Goal: Task Accomplishment & Management: Use online tool/utility

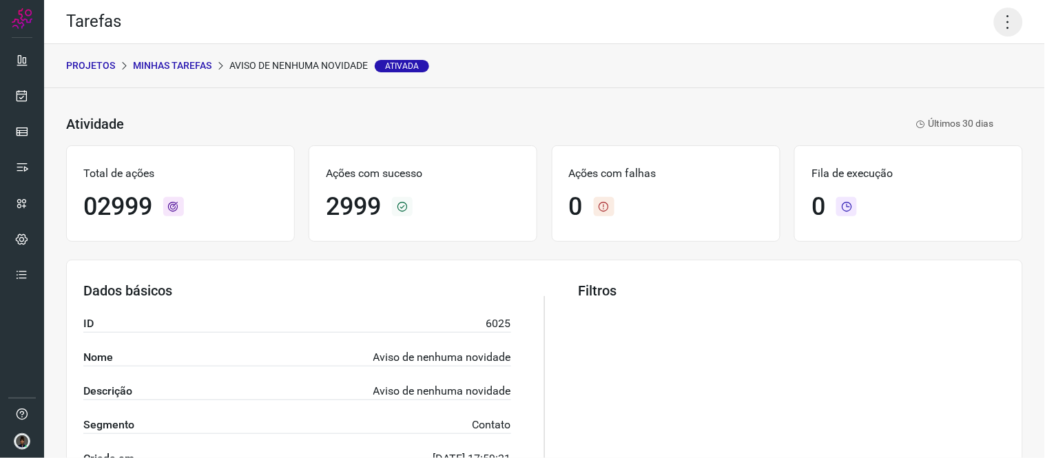
click at [1003, 21] on icon at bounding box center [1008, 22] width 29 height 29
click at [939, 87] on li "Executar" at bounding box center [948, 90] width 125 height 22
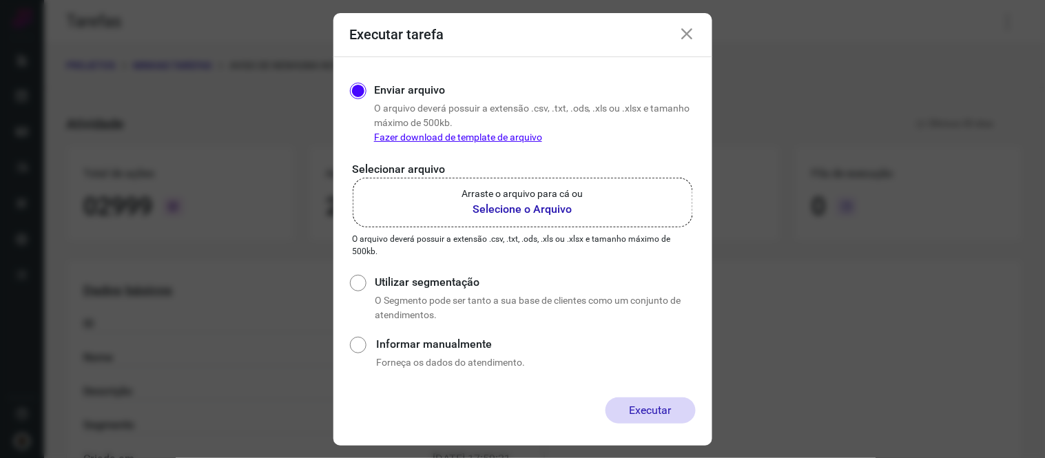
click at [637, 207] on label "Arraste o arquivo para cá ou Selecione o Arquivo" at bounding box center [523, 203] width 340 height 50
click at [0, 0] on input "Arraste o arquivo para cá ou Selecione o Arquivo" at bounding box center [0, 0] width 0 height 0
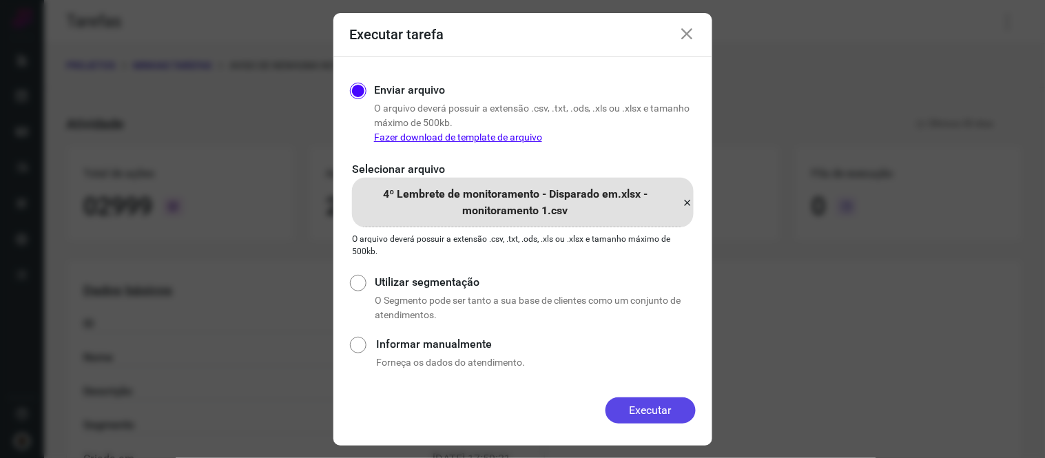
click at [658, 410] on button "Executar" at bounding box center [650, 410] width 90 height 26
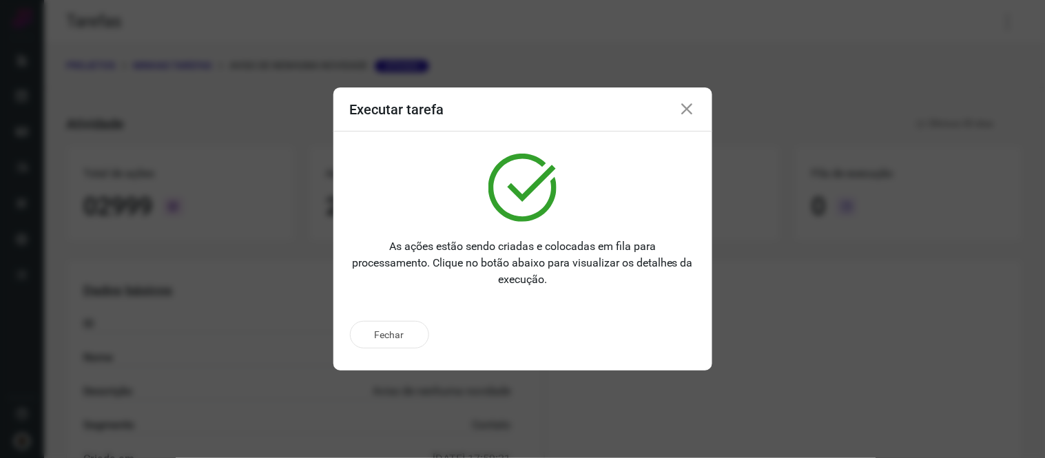
click at [686, 111] on icon at bounding box center [687, 109] width 17 height 17
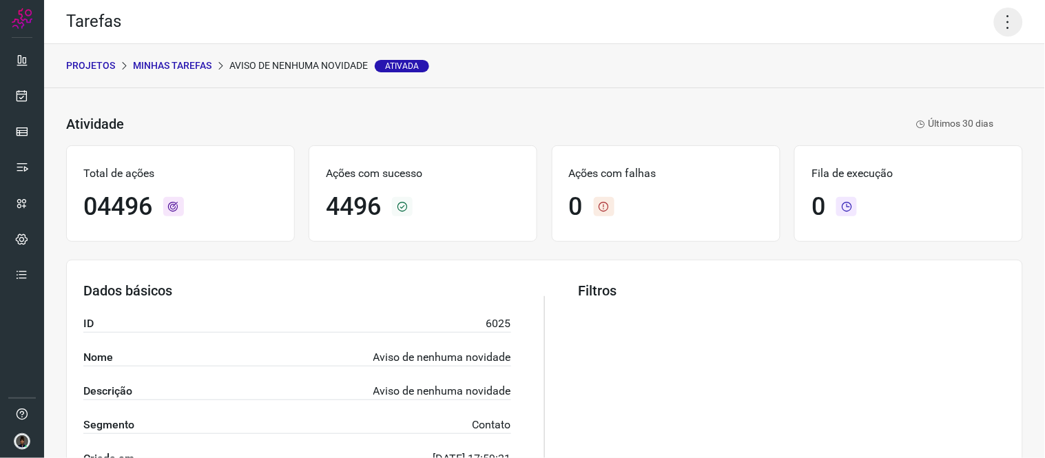
click at [994, 14] on icon at bounding box center [1008, 22] width 29 height 29
click at [941, 81] on li "Executar" at bounding box center [948, 90] width 125 height 22
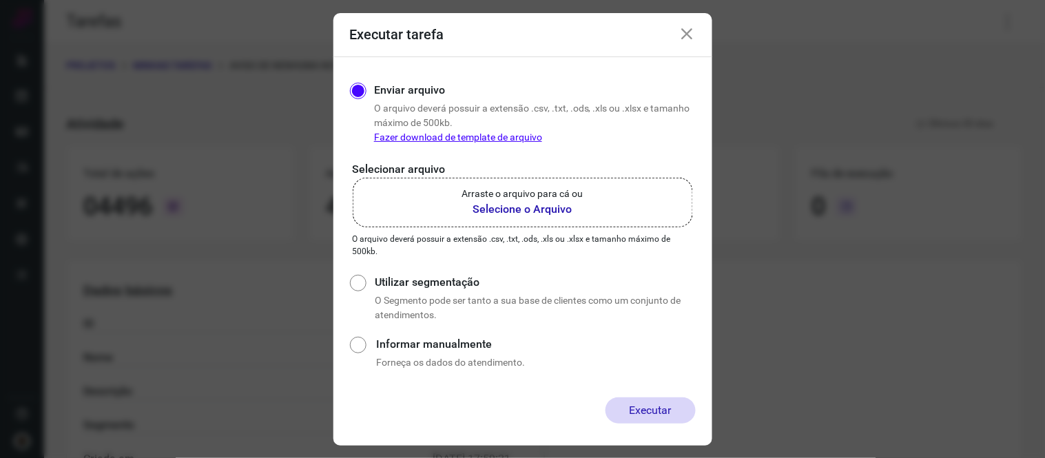
click at [615, 198] on label "Arraste o arquivo para cá ou Selecione o Arquivo" at bounding box center [523, 203] width 340 height 50
click at [0, 0] on input "Arraste o arquivo para cá ou Selecione o Arquivo" at bounding box center [0, 0] width 0 height 0
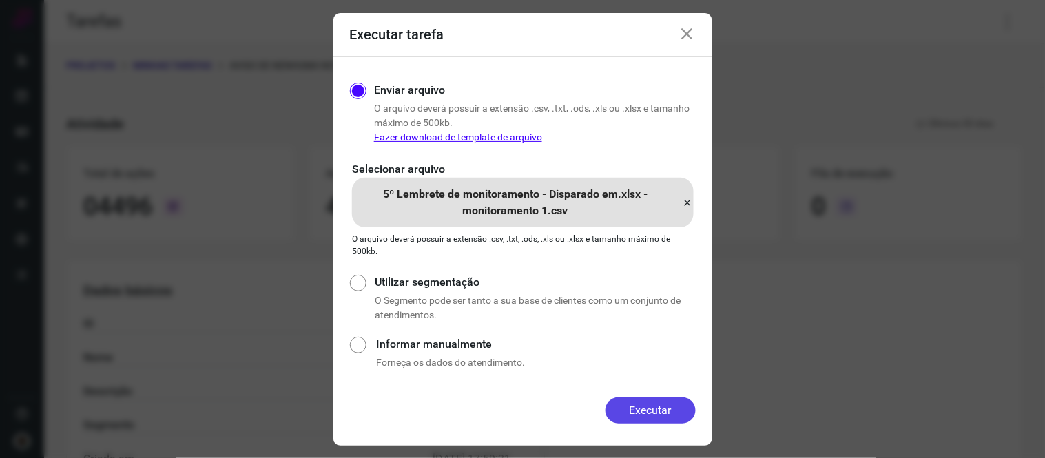
click at [641, 404] on button "Executar" at bounding box center [650, 410] width 90 height 26
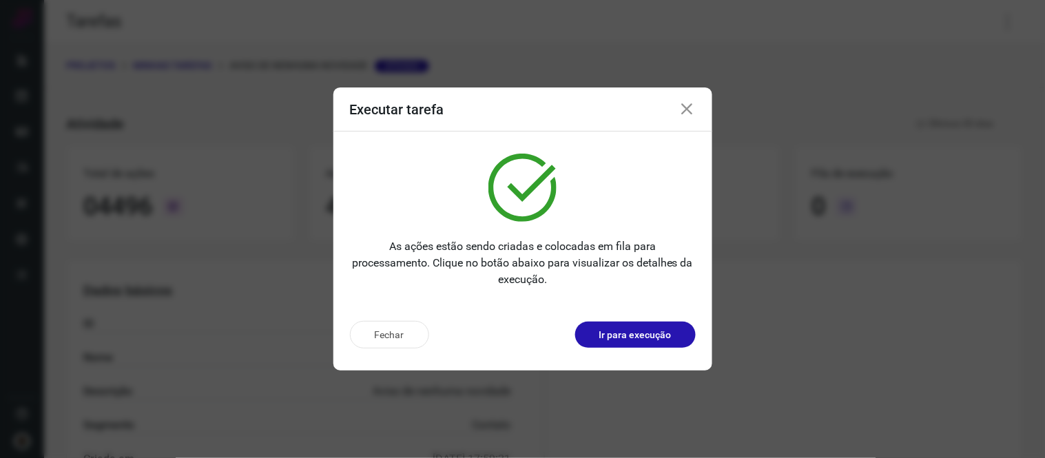
drag, startPoint x: 675, startPoint y: 102, endPoint x: 693, endPoint y: 107, distance: 18.7
click at [693, 107] on div "Executar tarefa" at bounding box center [522, 109] width 379 height 44
click at [693, 107] on icon at bounding box center [687, 109] width 17 height 17
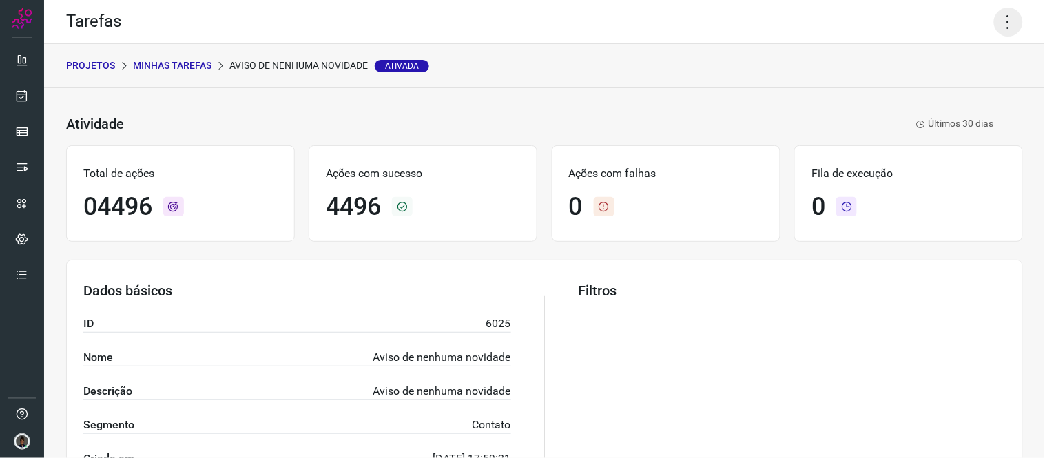
click at [1005, 25] on icon at bounding box center [1008, 22] width 29 height 29
click at [934, 93] on li "Executar" at bounding box center [948, 90] width 125 height 22
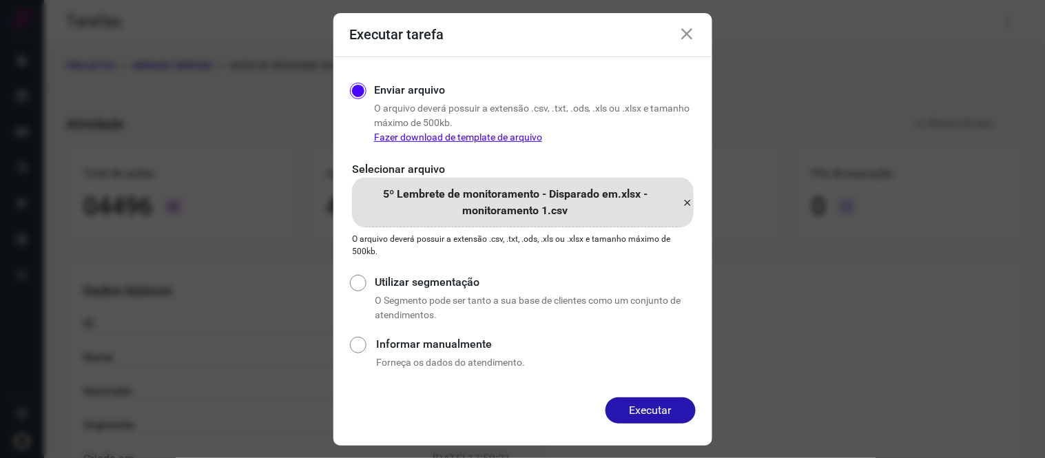
click at [685, 196] on icon at bounding box center [687, 202] width 11 height 17
click at [0, 0] on input "5º Lembrete de monitoramento - Disparado em.xlsx - monitoramento 1.csv" at bounding box center [0, 0] width 0 height 0
click at [658, 400] on button "Executar" at bounding box center [650, 410] width 90 height 26
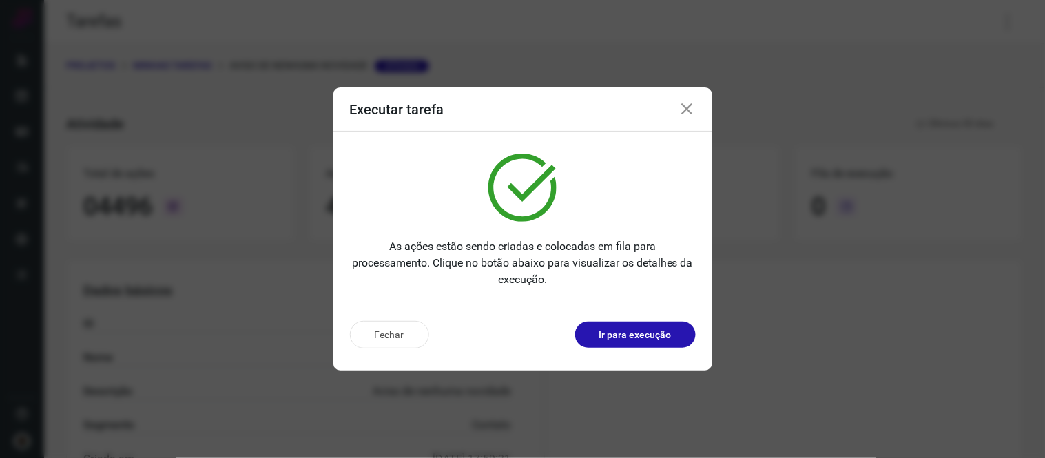
click at [685, 102] on icon at bounding box center [687, 109] width 17 height 17
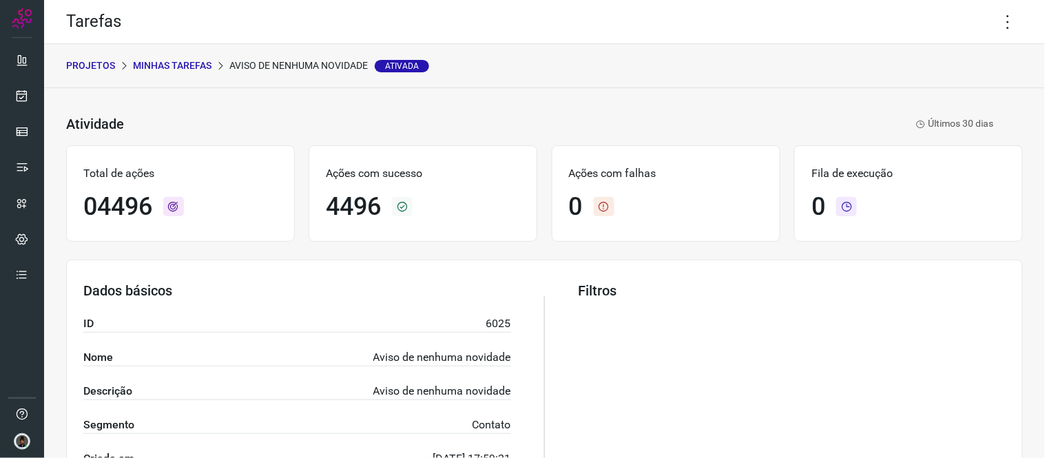
drag, startPoint x: 1001, startPoint y: 28, endPoint x: 1041, endPoint y: 39, distance: 41.4
click at [1041, 39] on main "Tarefas PROJETOS Minhas Tarefas Aviso de nenhuma novidade Ativada Atividade Avi…" at bounding box center [544, 229] width 1001 height 458
drag, startPoint x: 988, startPoint y: 19, endPoint x: 982, endPoint y: 47, distance: 28.8
click at [982, 47] on div "Tarefas PROJETOS Minhas Tarefas Aviso de nenhuma novidade Ativada Atividade Avi…" at bounding box center [544, 229] width 1001 height 458
click at [982, 47] on div "PROJETOS Minhas Tarefas Aviso de nenhuma novidade Ativada" at bounding box center [544, 66] width 1001 height 44
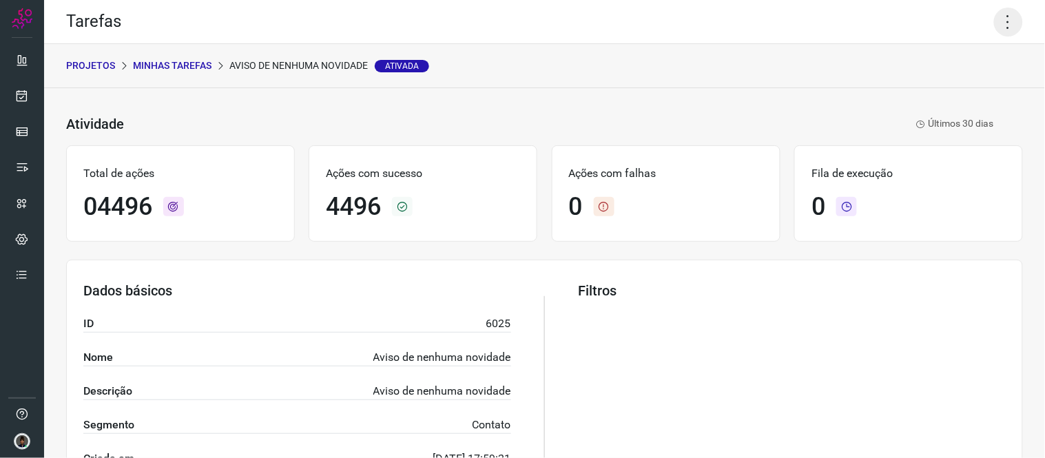
click at [995, 19] on icon at bounding box center [1008, 22] width 29 height 29
click at [914, 90] on li "Executar" at bounding box center [948, 90] width 125 height 22
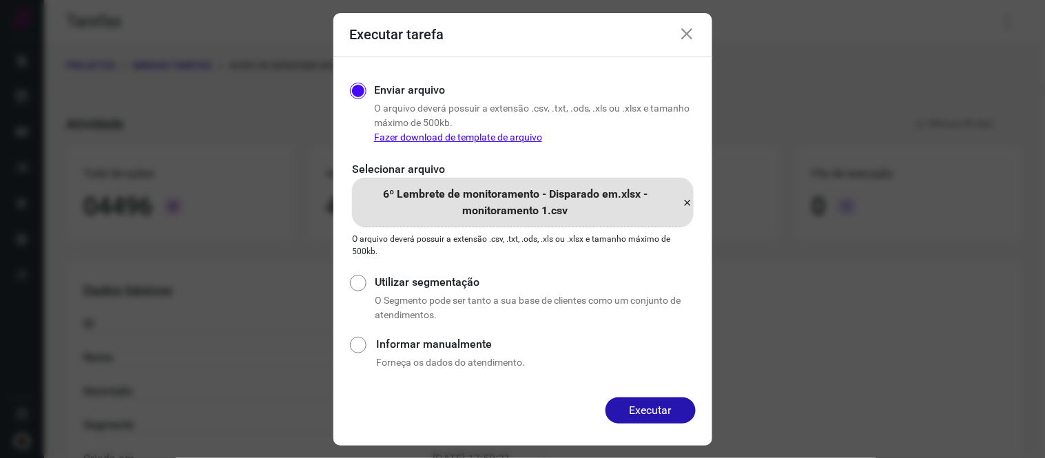
click at [685, 202] on icon at bounding box center [687, 202] width 11 height 17
click at [0, 0] on input "6º Lembrete de monitoramento - Disparado em.xlsx - monitoramento 1.csv" at bounding box center [0, 0] width 0 height 0
click at [649, 410] on button "Executar" at bounding box center [650, 410] width 90 height 26
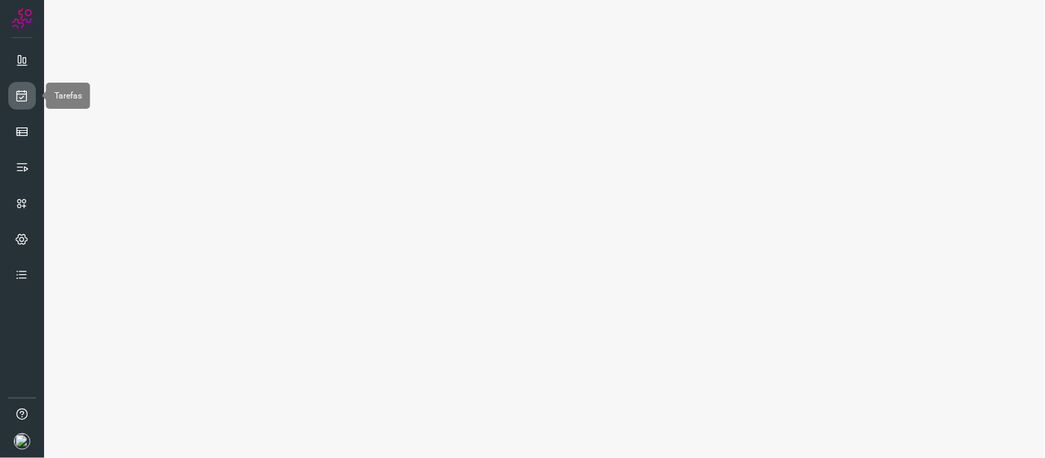
click at [19, 94] on icon at bounding box center [22, 96] width 14 height 14
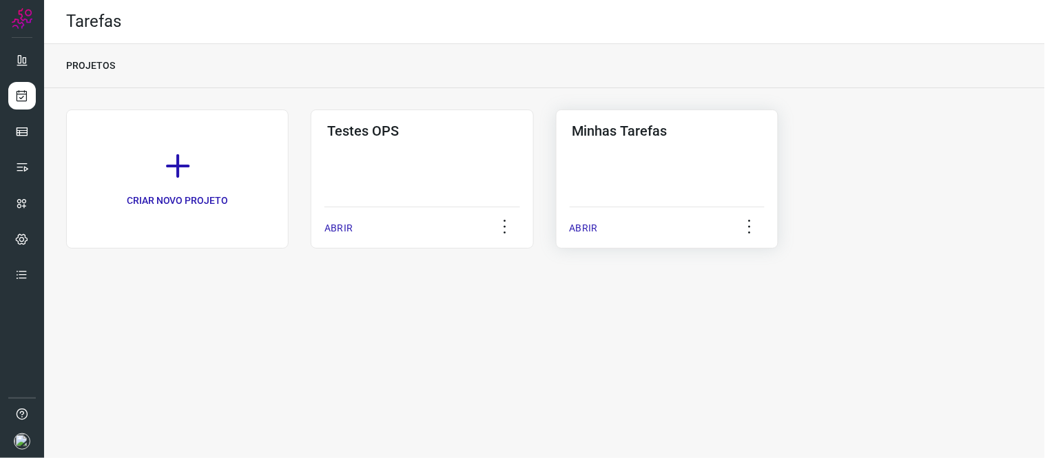
click at [676, 132] on h3 "Minhas Tarefas" at bounding box center [666, 131] width 189 height 17
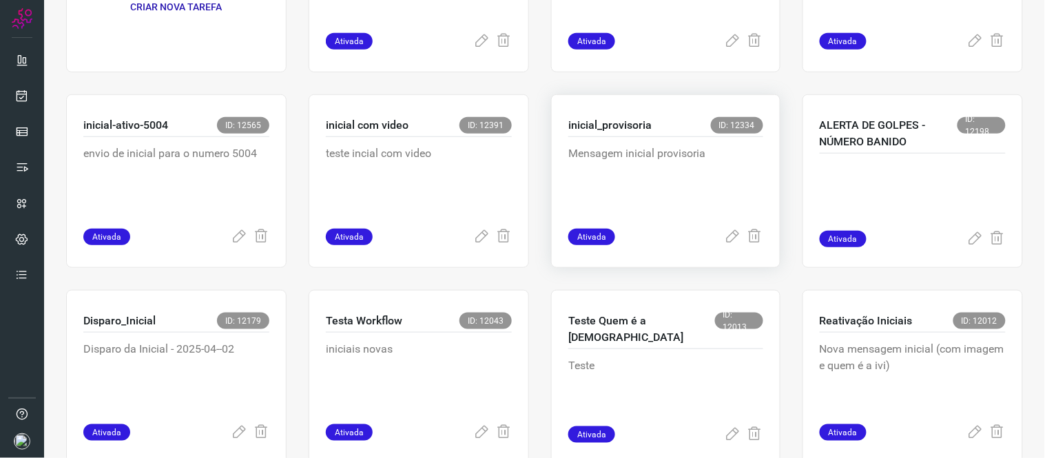
scroll to position [229, 0]
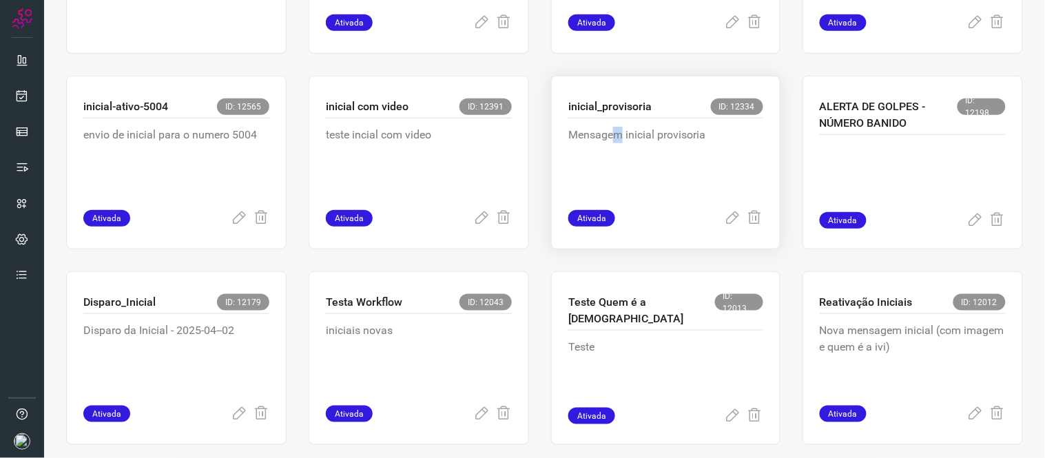
click at [612, 143] on p "Mensagem inicial provisoria" at bounding box center [665, 161] width 195 height 69
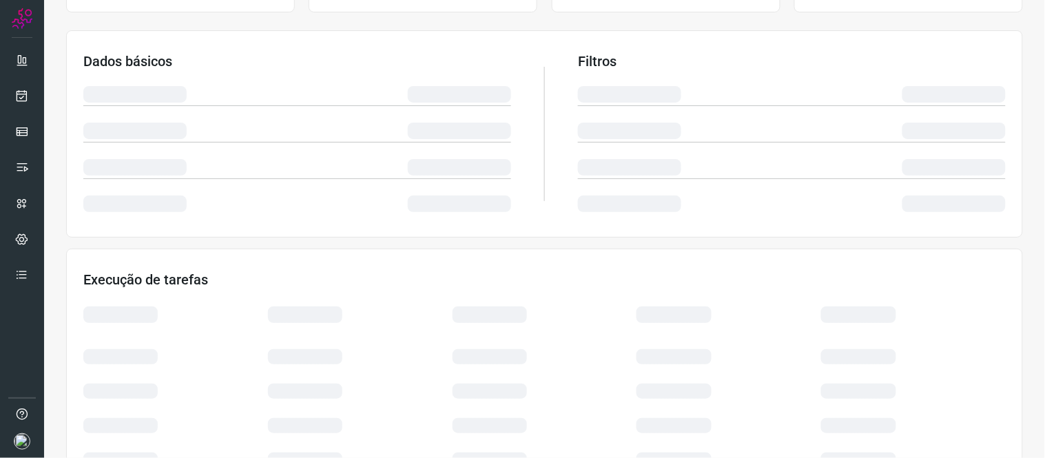
click at [614, 110] on div at bounding box center [792, 150] width 428 height 129
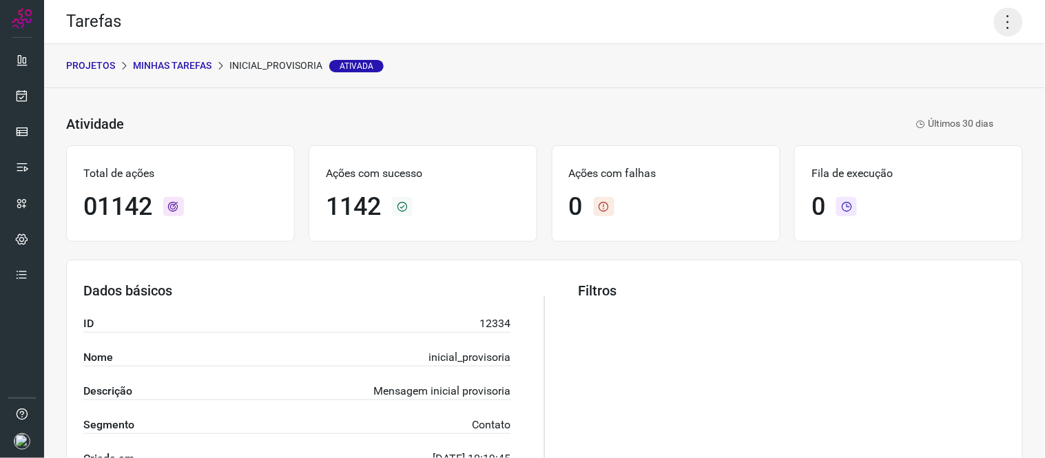
click at [994, 22] on icon at bounding box center [1008, 22] width 29 height 29
click at [924, 85] on li "Executar" at bounding box center [948, 90] width 125 height 22
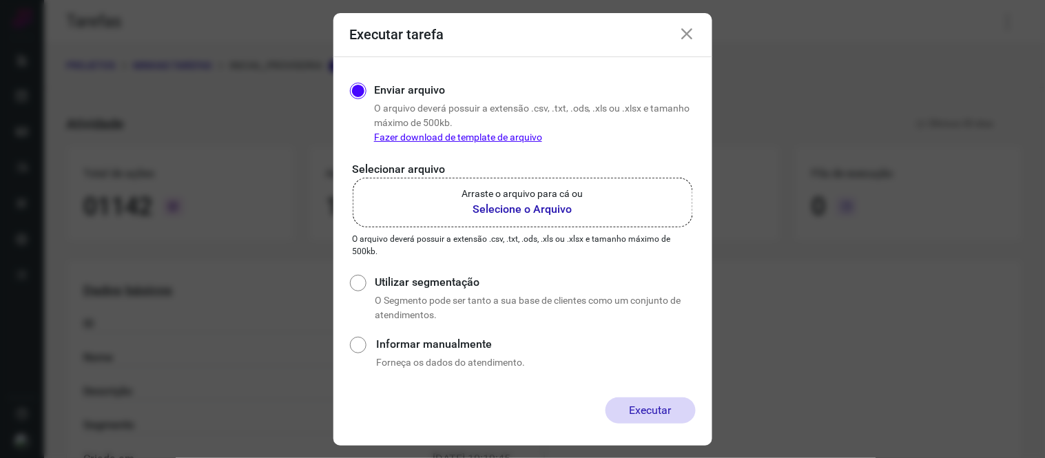
click at [500, 197] on p "Arraste o arquivo para cá ou" at bounding box center [522, 194] width 121 height 14
click at [0, 0] on input "Arraste o arquivo para cá ou Selecione o Arquivo" at bounding box center [0, 0] width 0 height 0
click at [549, 198] on p "Arraste o arquivo para cá ou" at bounding box center [522, 194] width 121 height 14
click at [519, 209] on b "Selecione o Arquivo" at bounding box center [522, 209] width 121 height 17
click at [0, 0] on input "Arraste o arquivo para cá ou Selecione o Arquivo" at bounding box center [0, 0] width 0 height 0
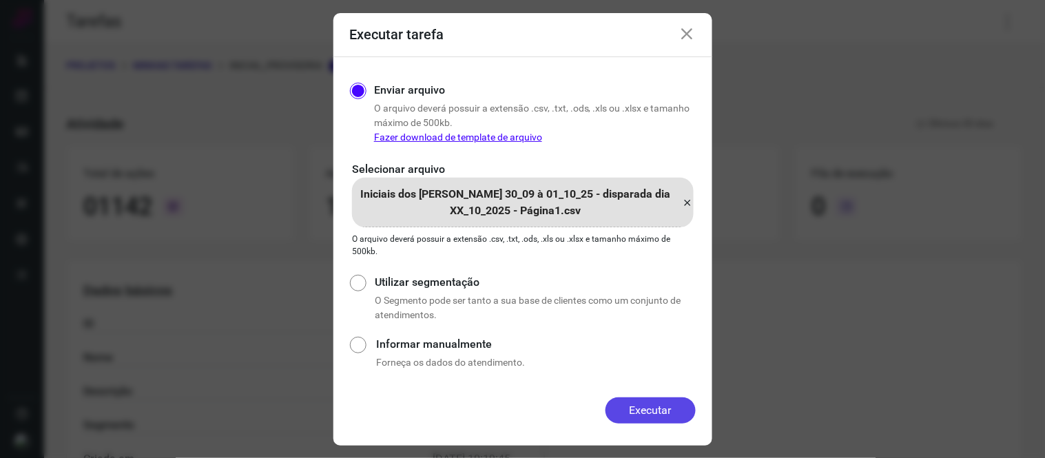
click at [670, 413] on button "Executar" at bounding box center [650, 410] width 90 height 26
